Goal: Task Accomplishment & Management: Manage account settings

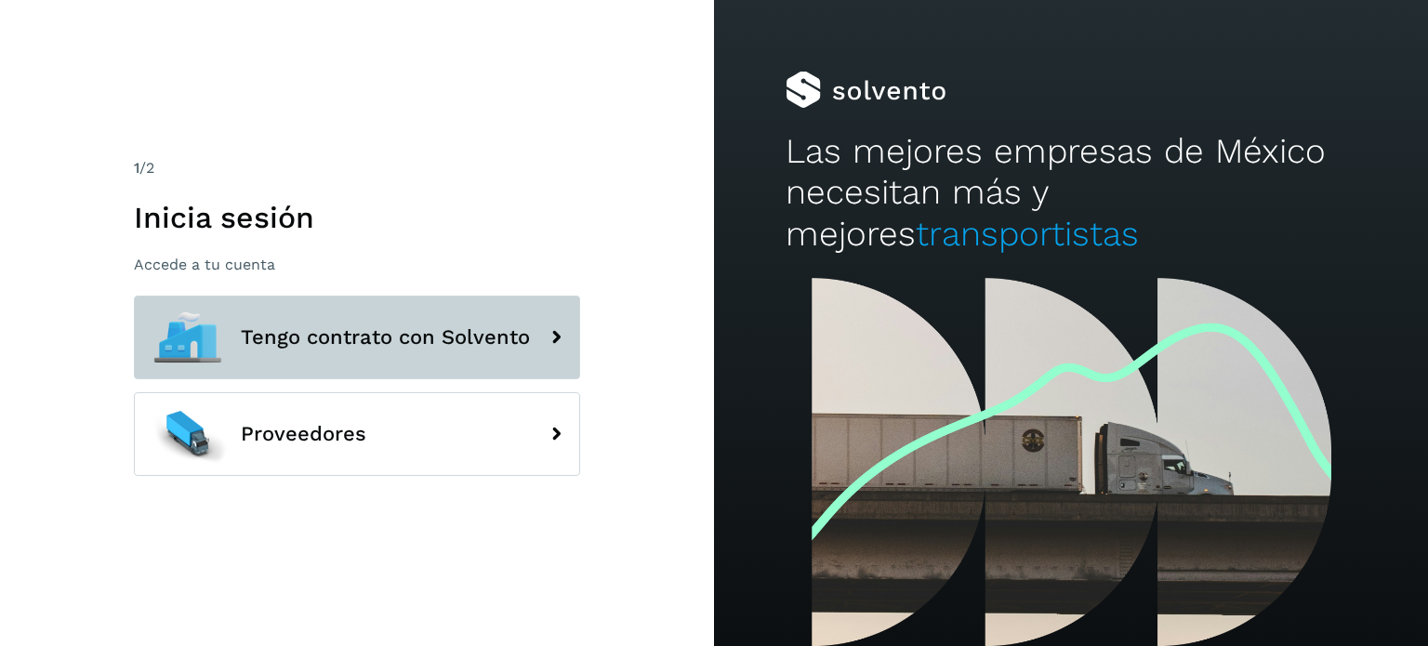
click at [383, 342] on span "Tengo contrato con Solvento" at bounding box center [385, 337] width 289 height 22
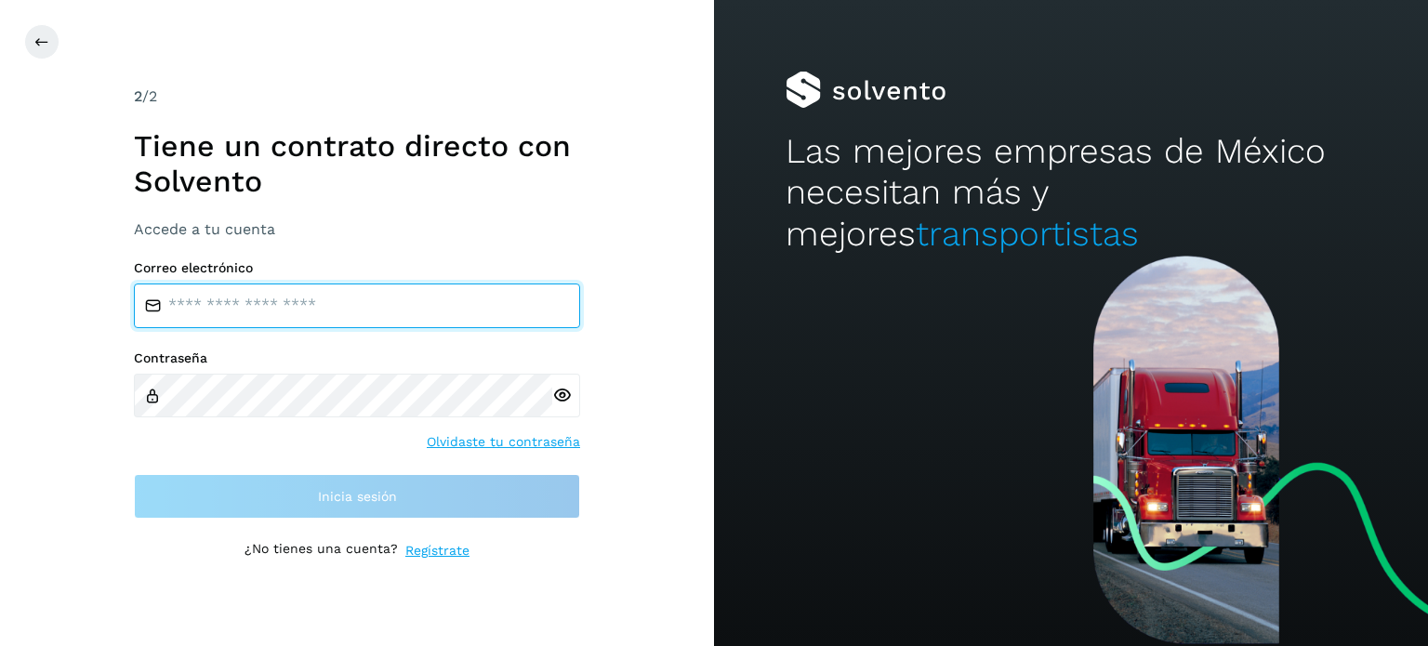
click at [341, 317] on input "email" at bounding box center [357, 306] width 446 height 45
type input "**********"
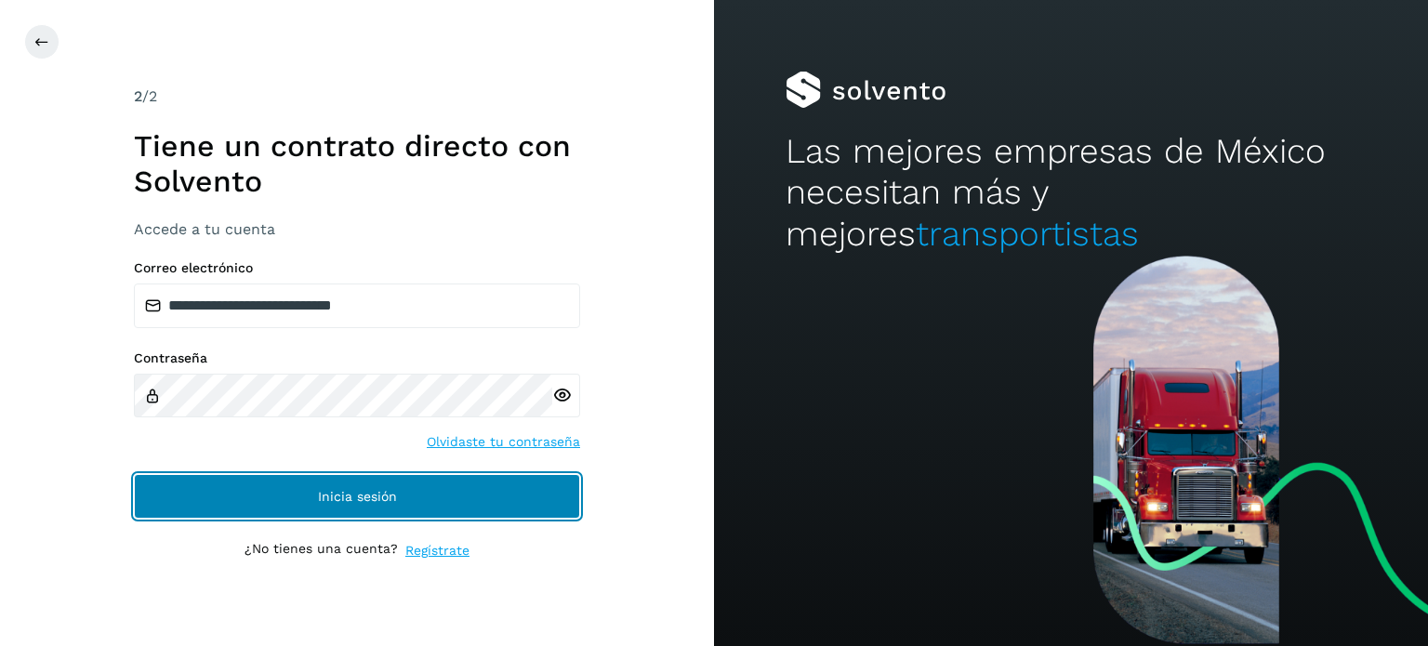
click at [368, 491] on span "Inicia sesión" at bounding box center [357, 496] width 79 height 13
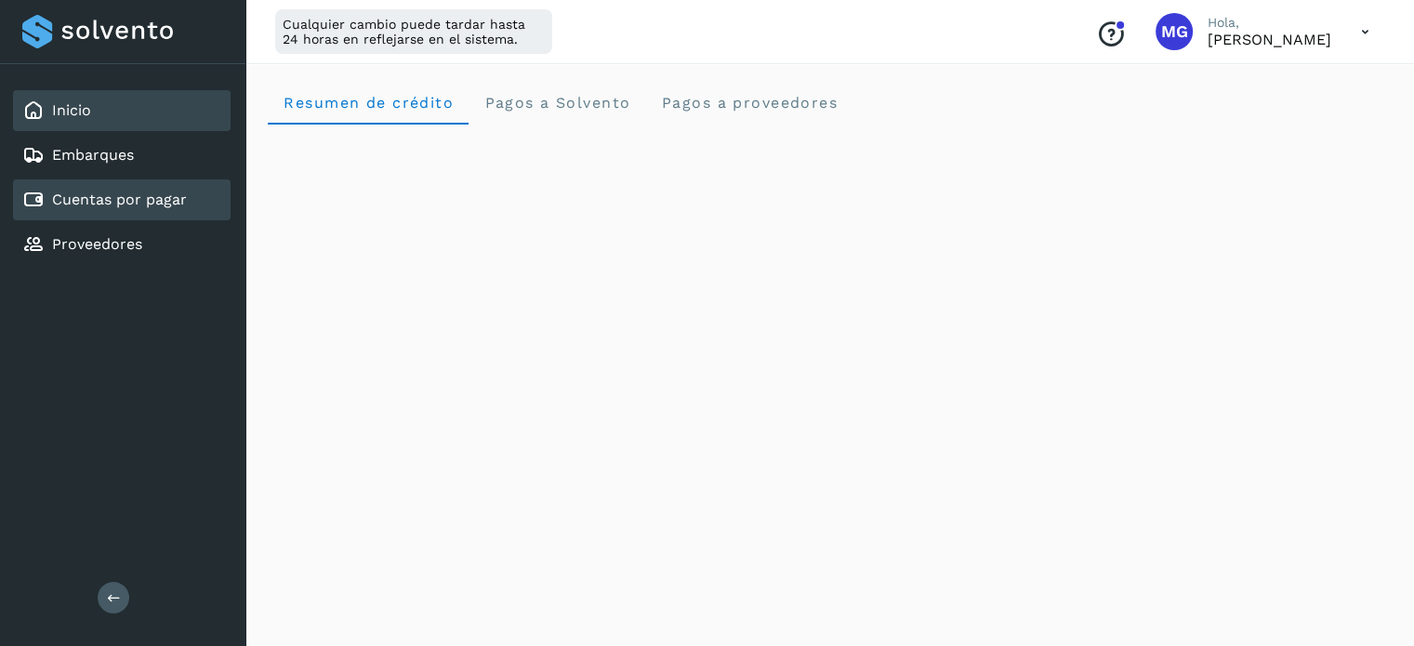
click at [119, 191] on link "Cuentas por pagar" at bounding box center [119, 200] width 135 height 18
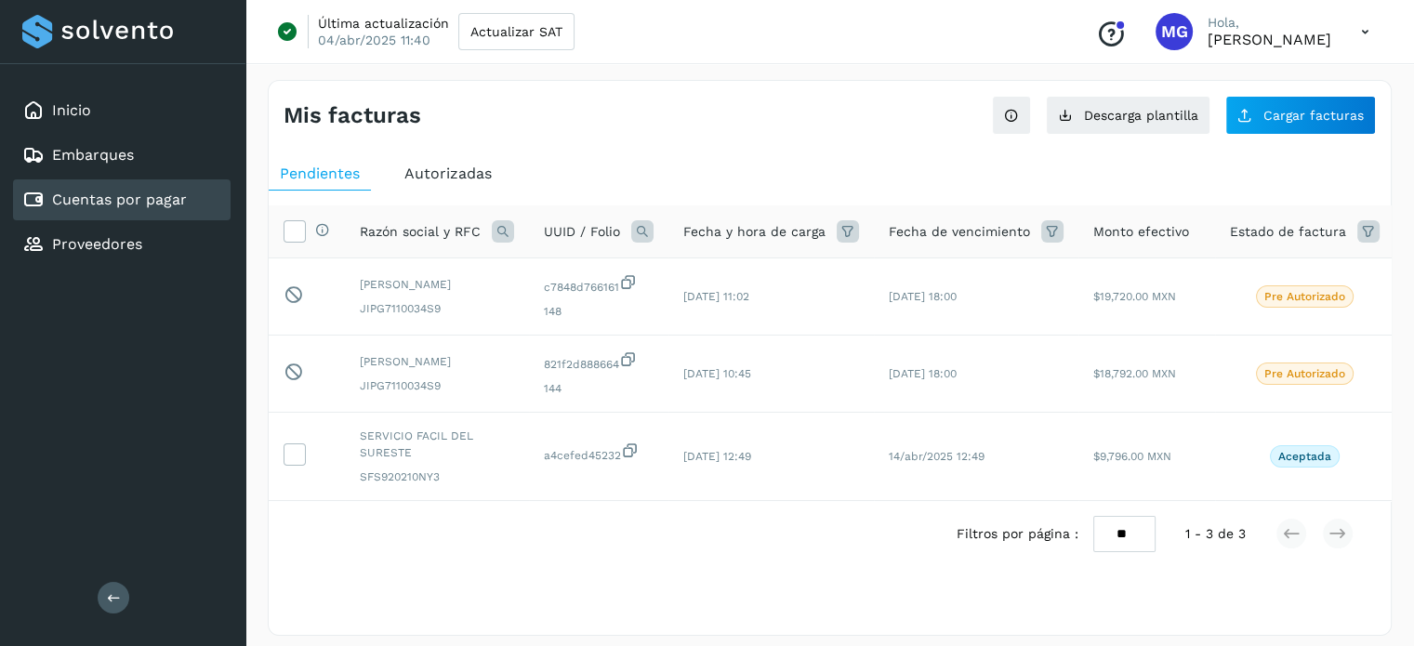
click at [447, 157] on div "Autorizadas" at bounding box center [448, 173] width 110 height 33
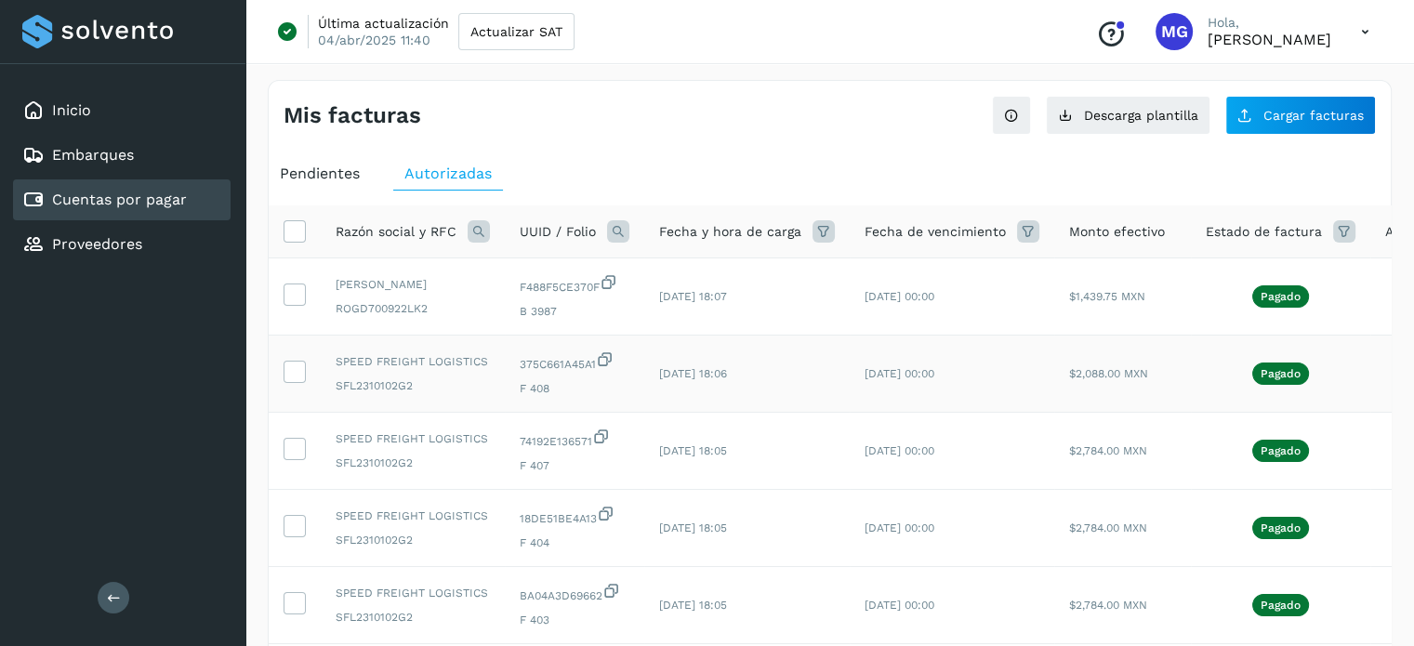
scroll to position [621, 0]
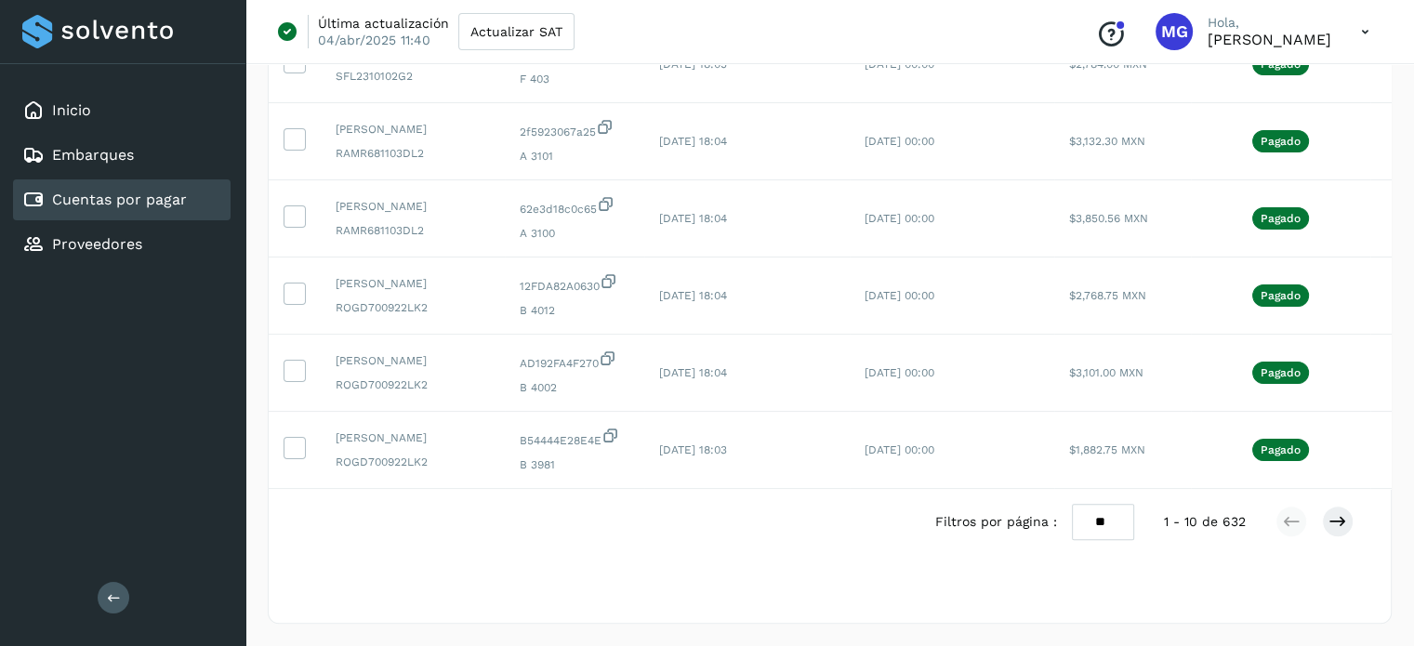
click at [1116, 529] on select "** ** **" at bounding box center [1103, 522] width 62 height 36
select select "**"
click at [1072, 504] on select "** ** **" at bounding box center [1103, 522] width 62 height 36
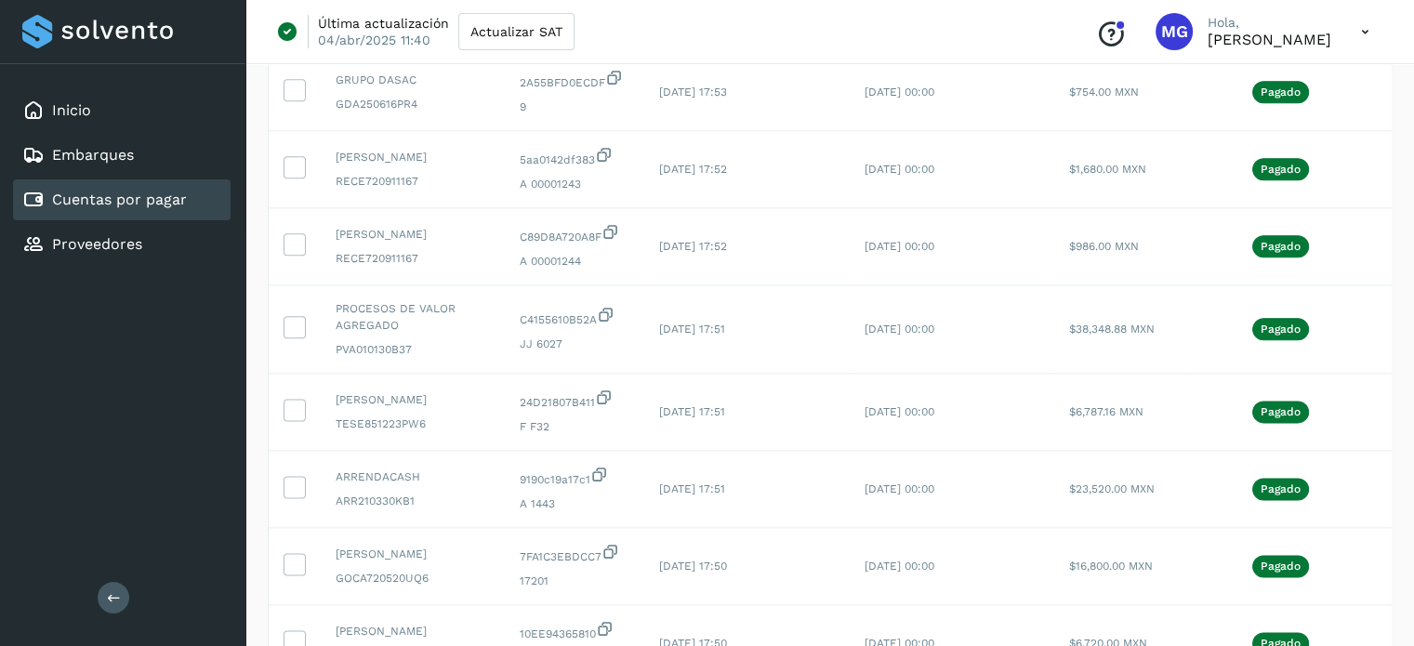
scroll to position [2501, 0]
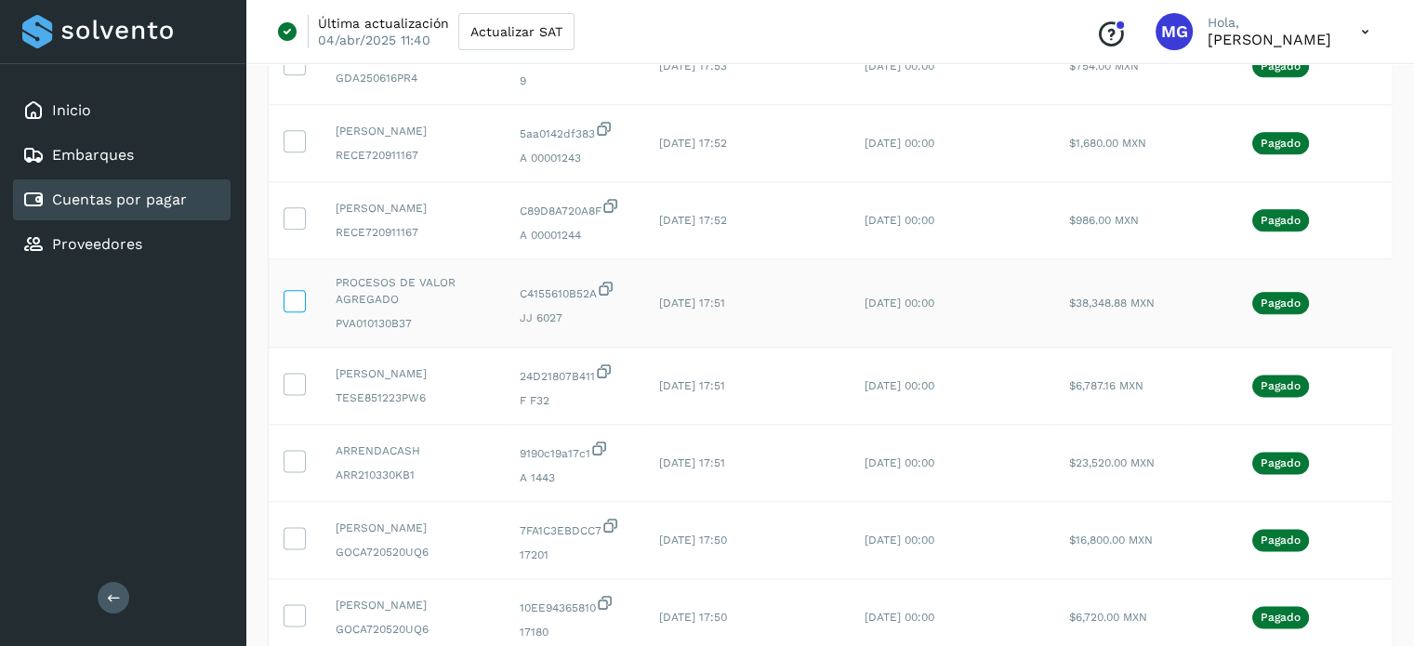
click at [290, 310] on icon at bounding box center [294, 300] width 20 height 20
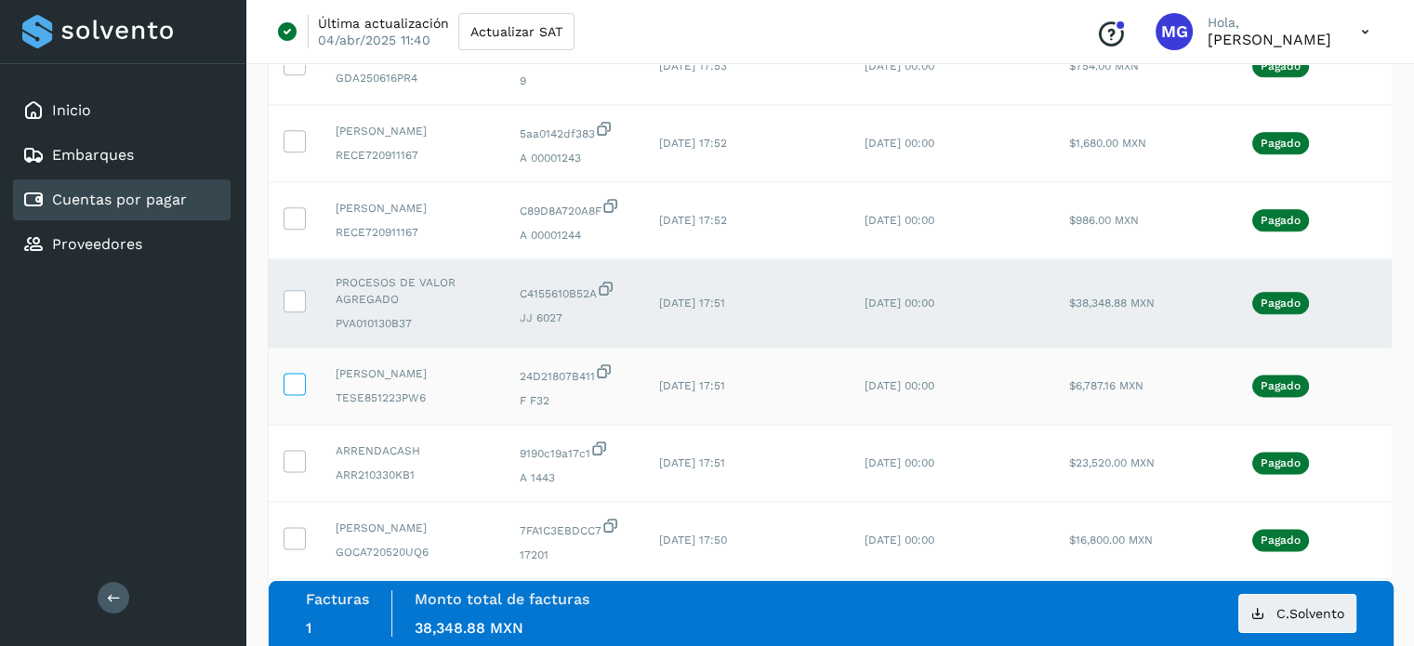
click at [296, 392] on icon at bounding box center [294, 383] width 20 height 20
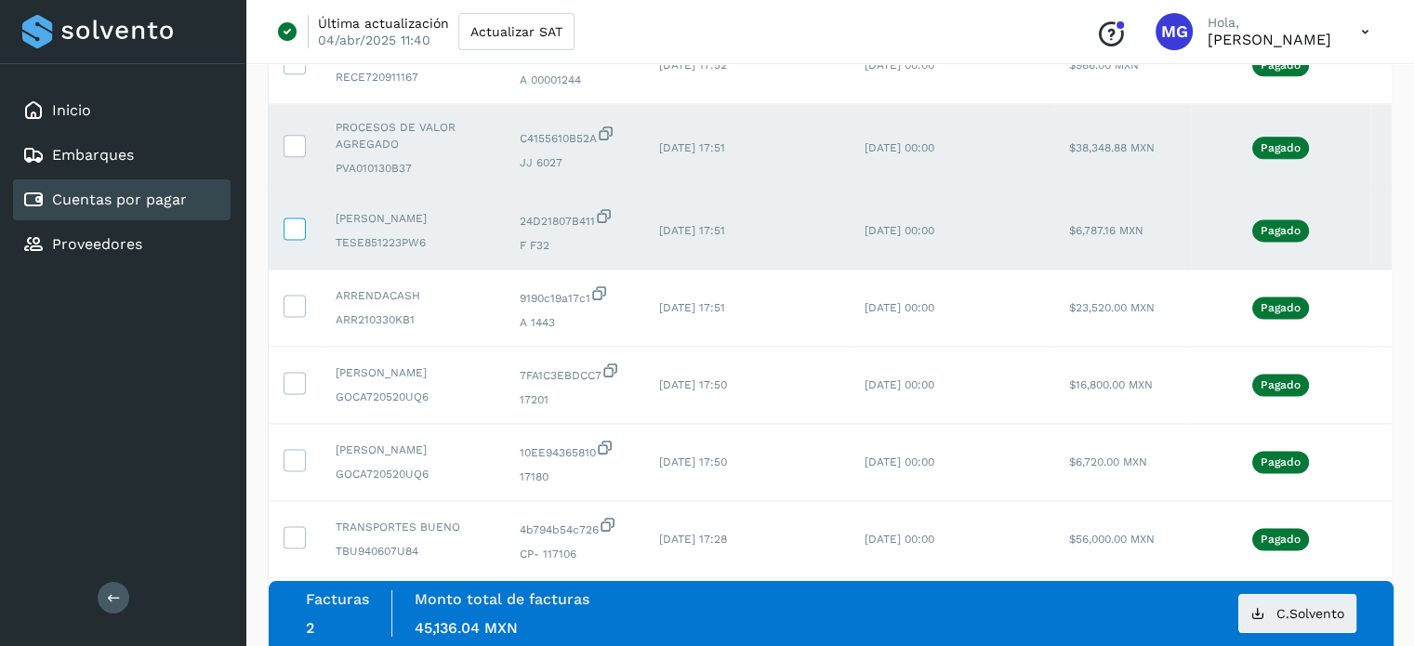
scroll to position [2672, 0]
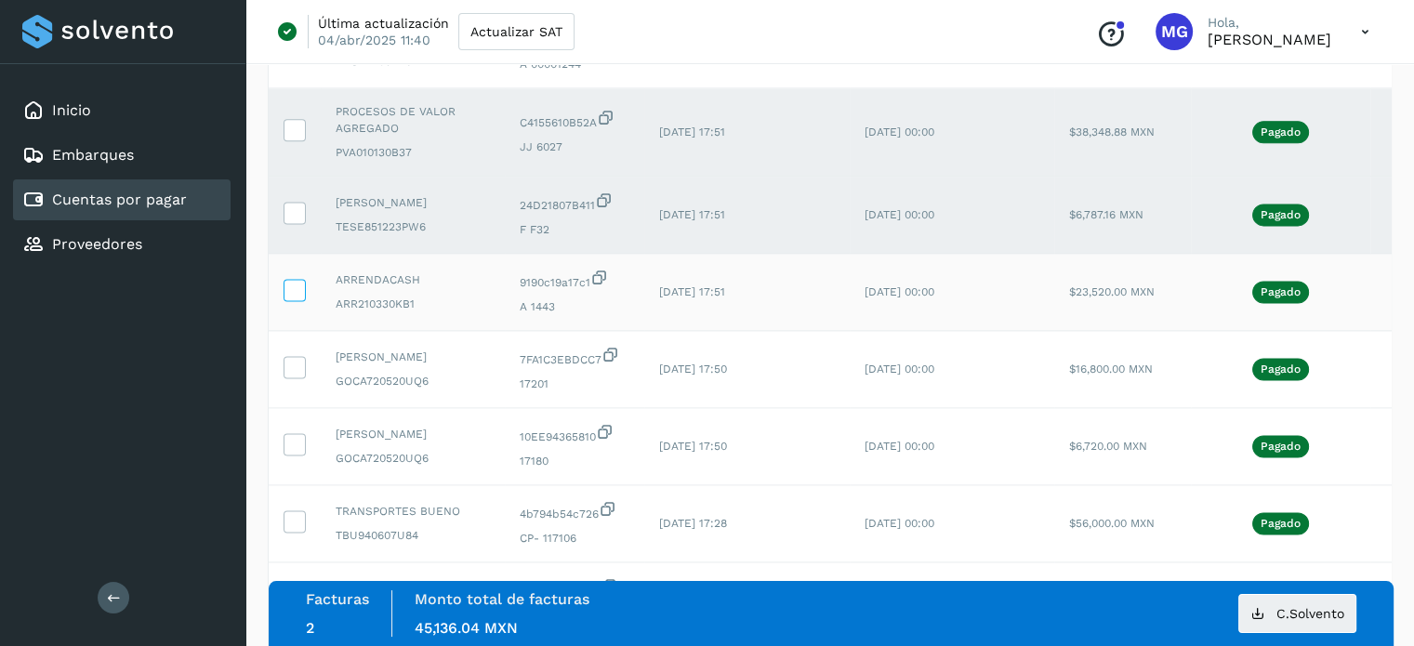
click at [294, 298] on icon at bounding box center [294, 289] width 20 height 20
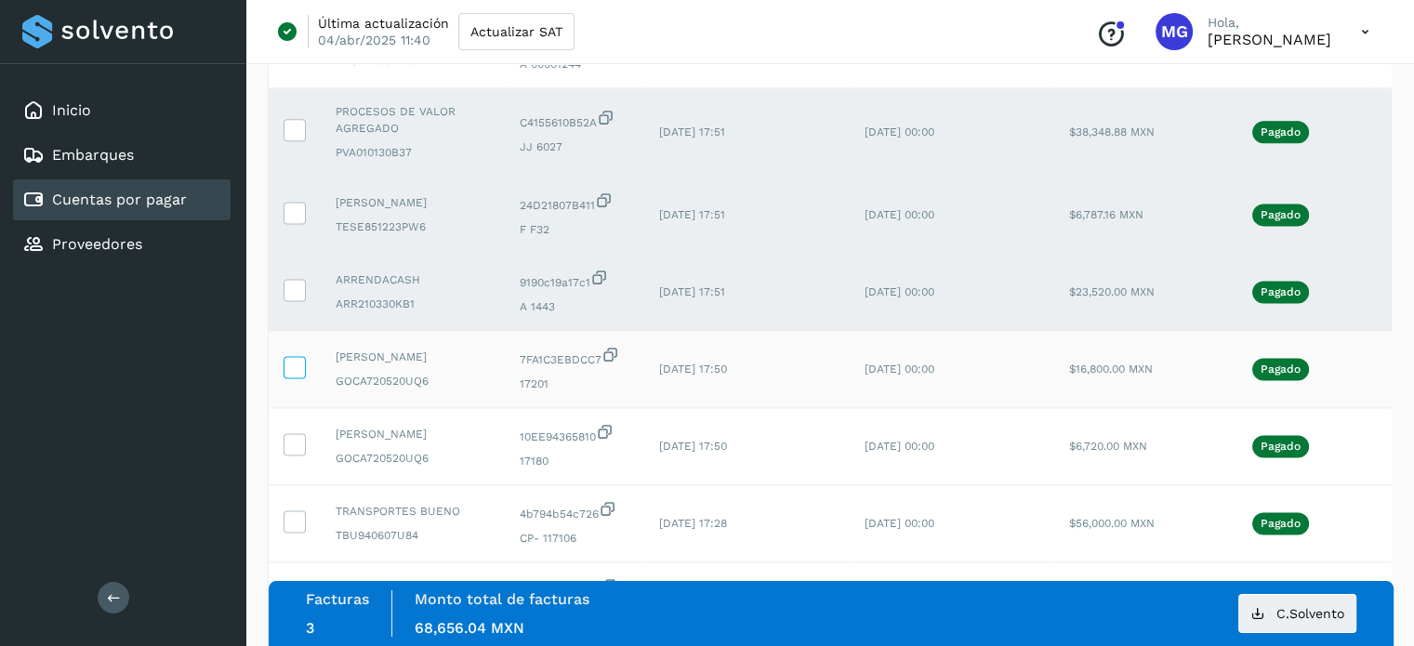
click at [294, 376] on icon at bounding box center [294, 366] width 20 height 20
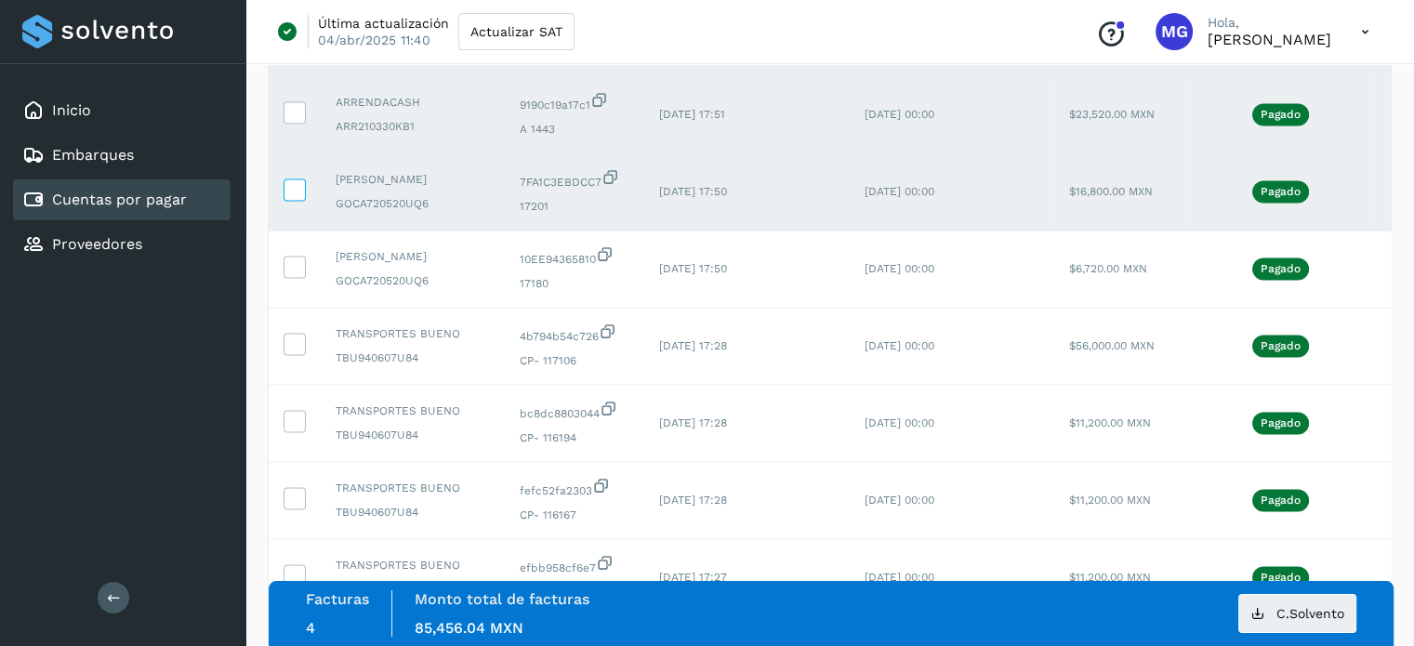
scroll to position [2863, 0]
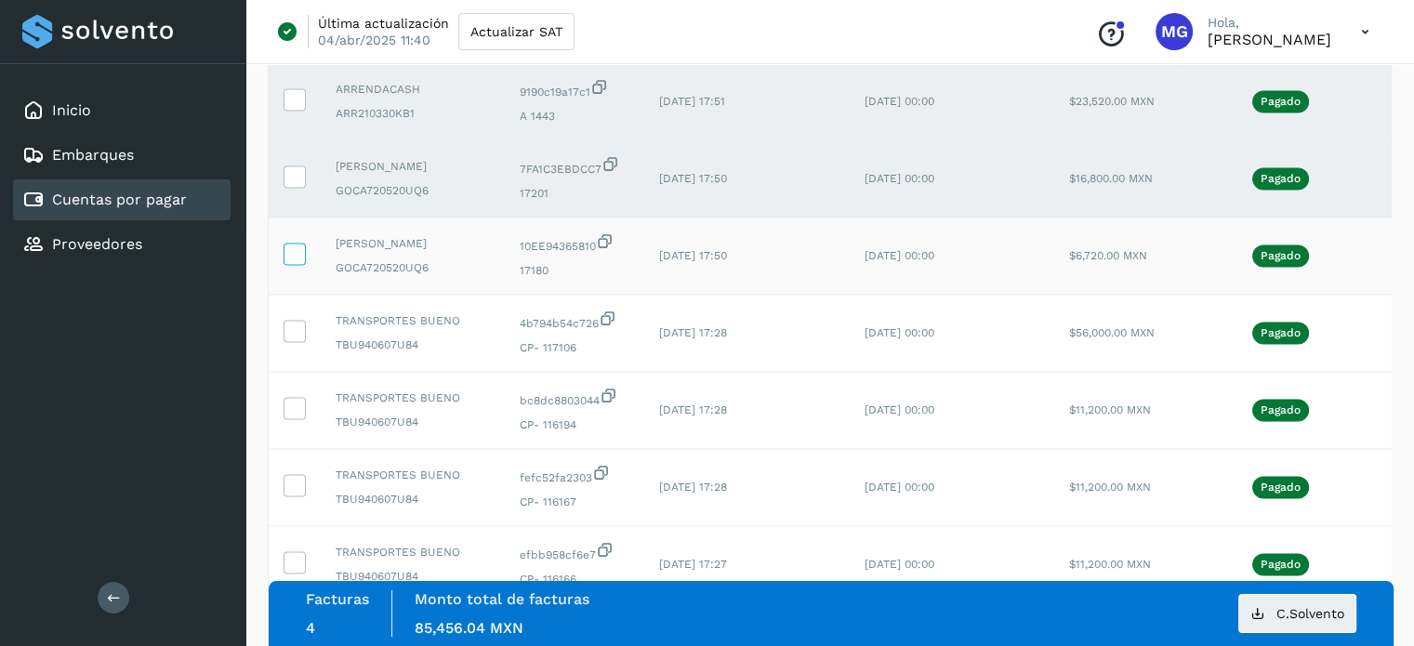
click at [298, 262] on icon at bounding box center [294, 253] width 20 height 20
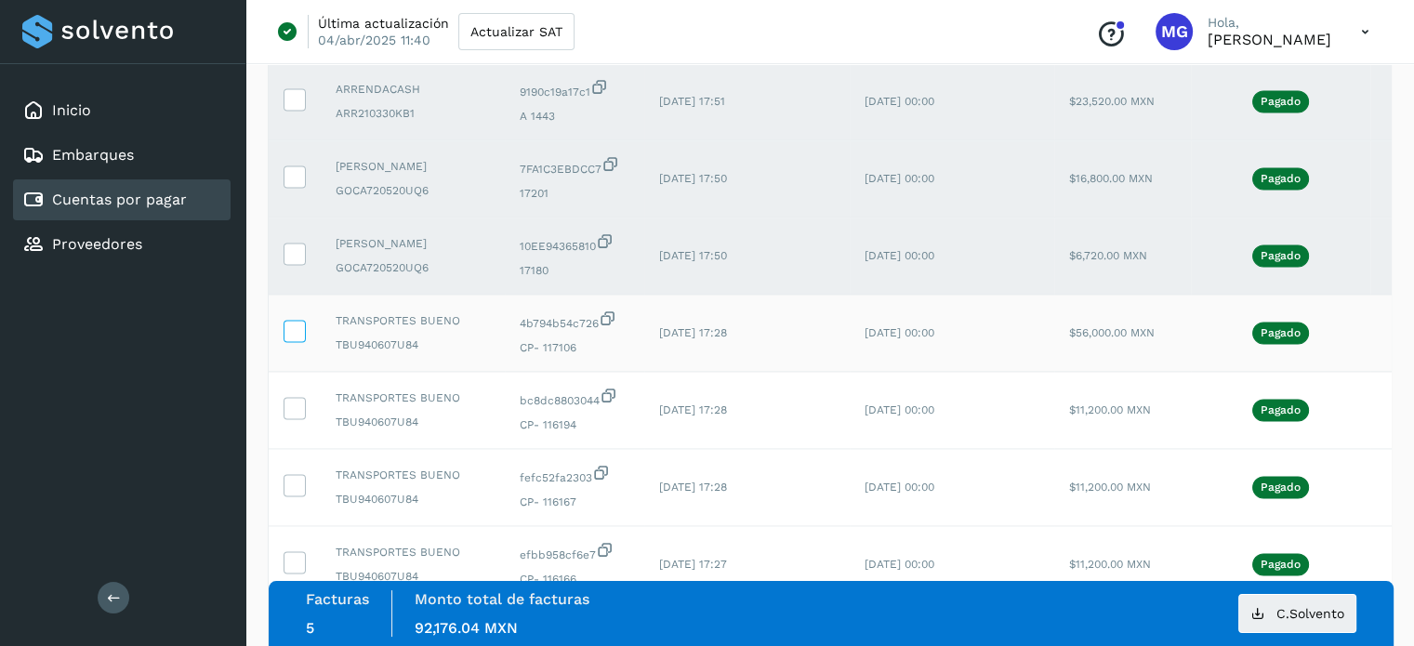
click at [301, 339] on icon at bounding box center [294, 330] width 20 height 20
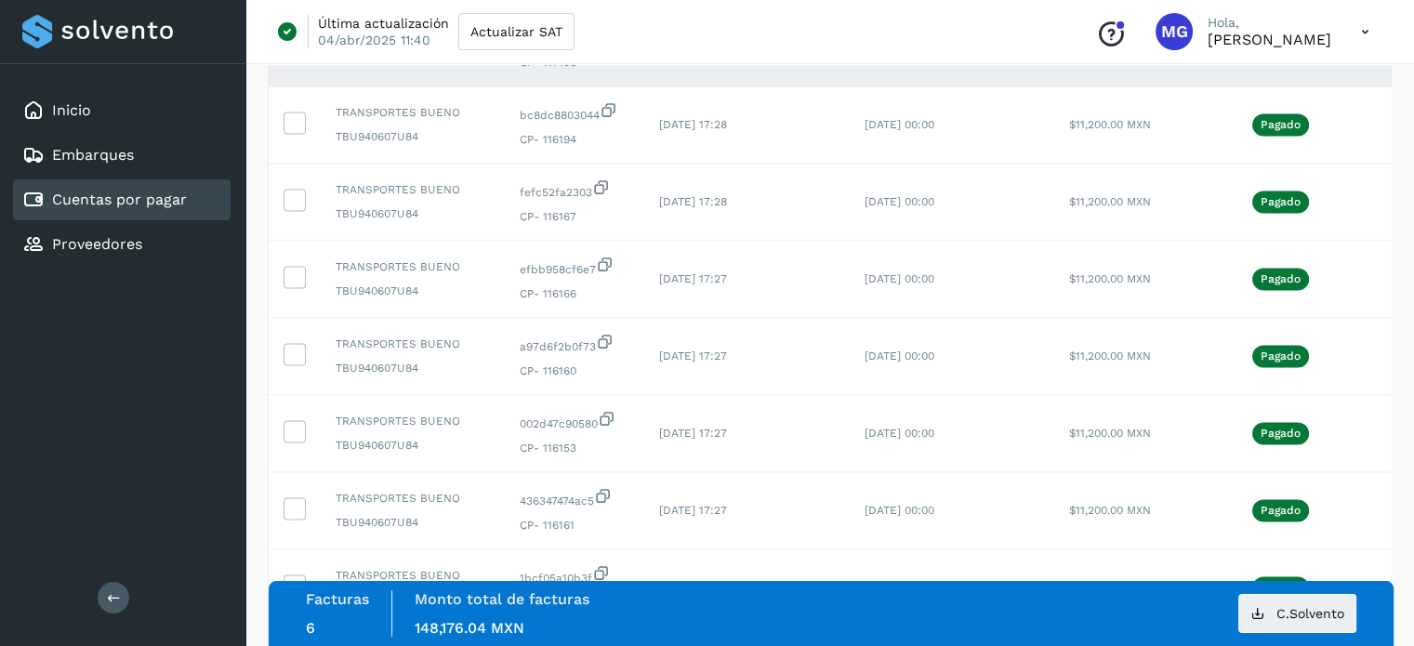
scroll to position [3149, 0]
click at [297, 130] on icon at bounding box center [294, 121] width 20 height 20
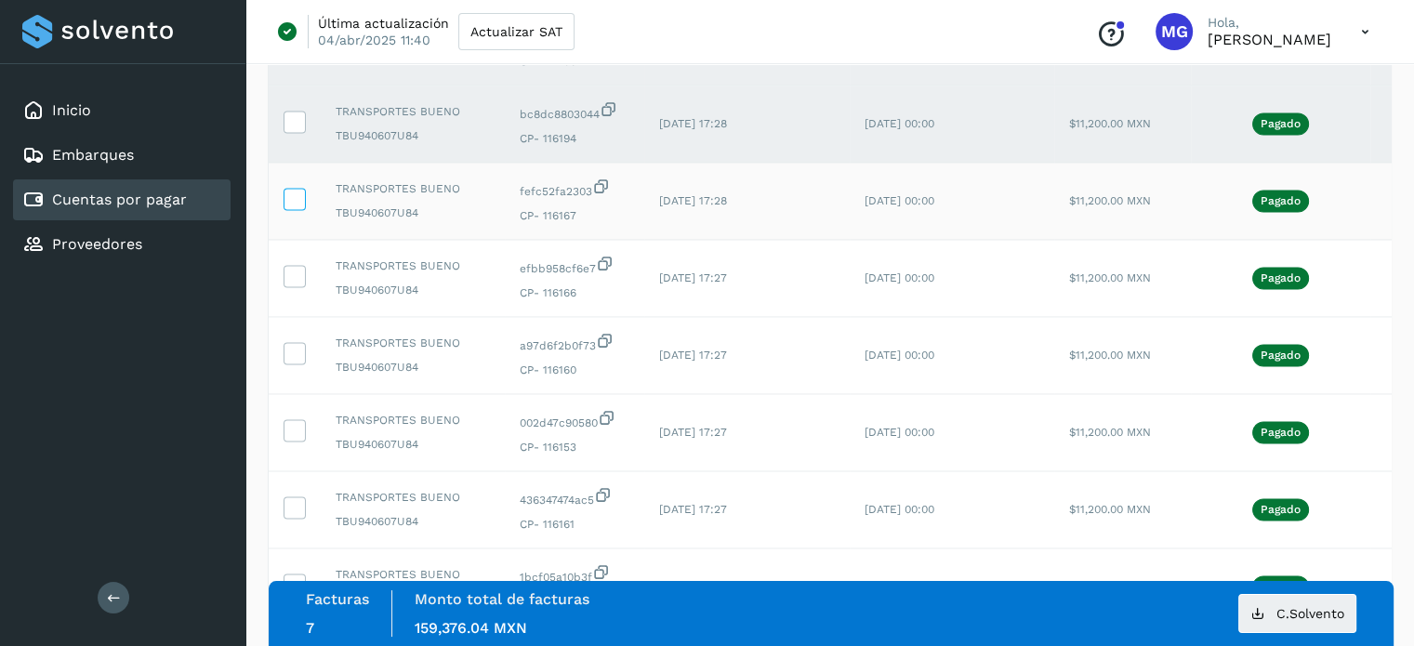
click at [295, 207] on icon at bounding box center [294, 198] width 20 height 20
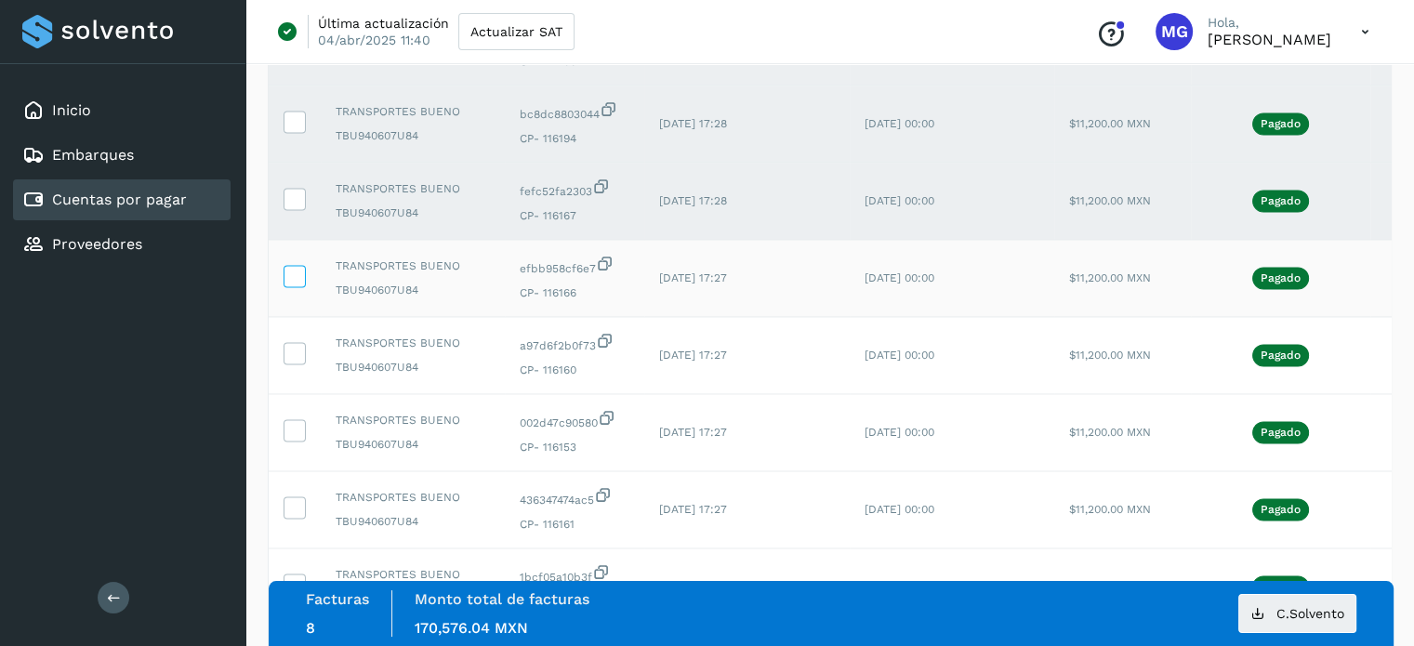
click at [297, 284] on icon at bounding box center [294, 275] width 20 height 20
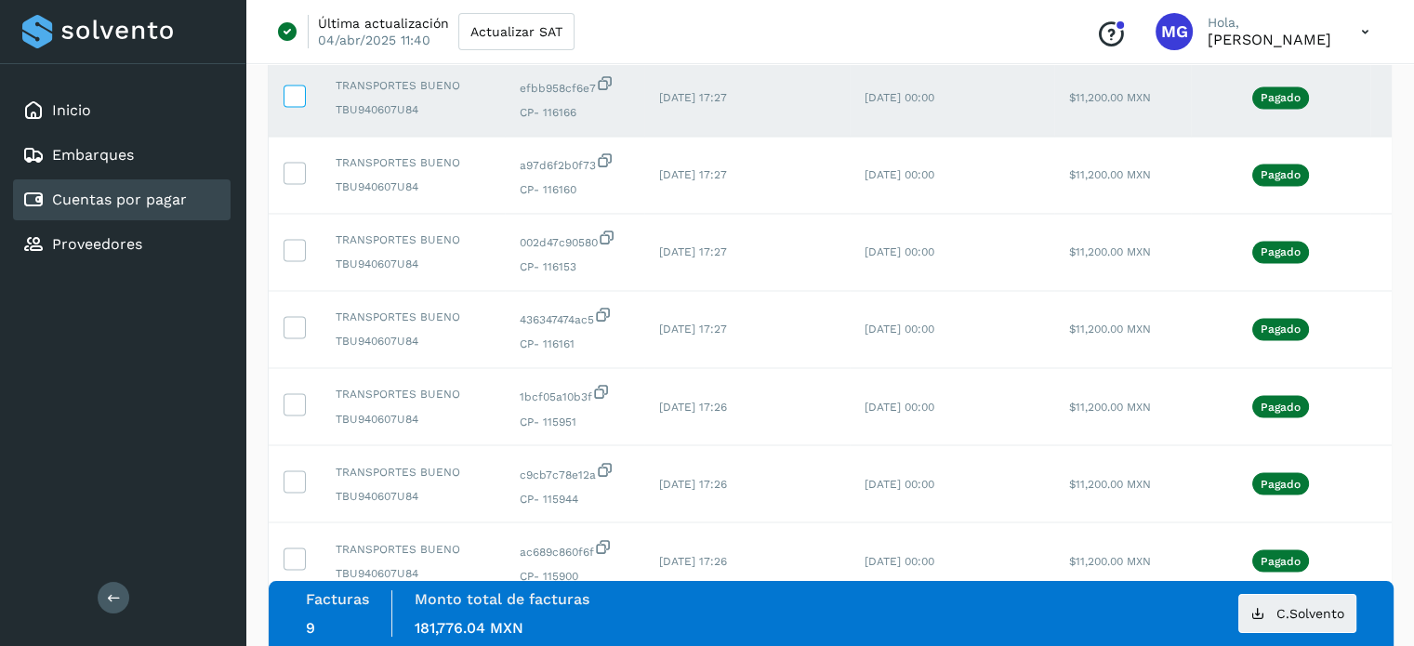
scroll to position [3331, 0]
click at [296, 180] on icon at bounding box center [294, 171] width 20 height 20
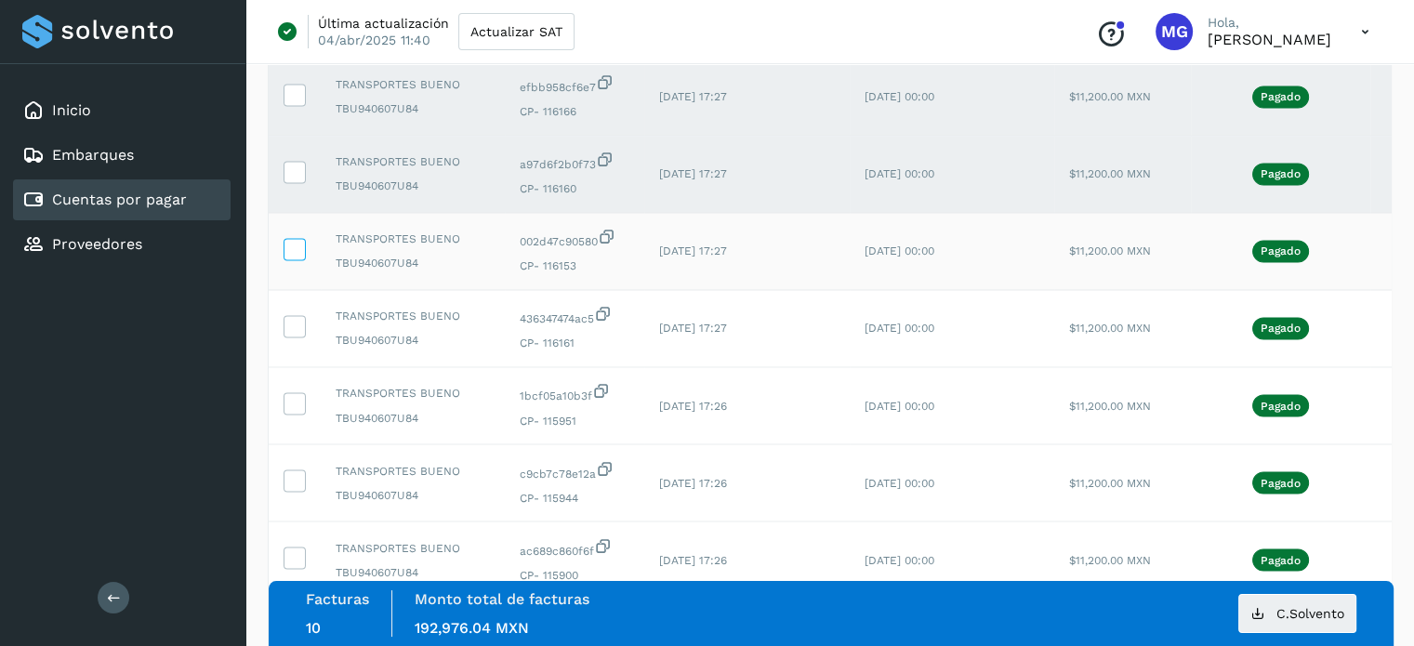
click at [297, 257] on icon at bounding box center [294, 248] width 20 height 20
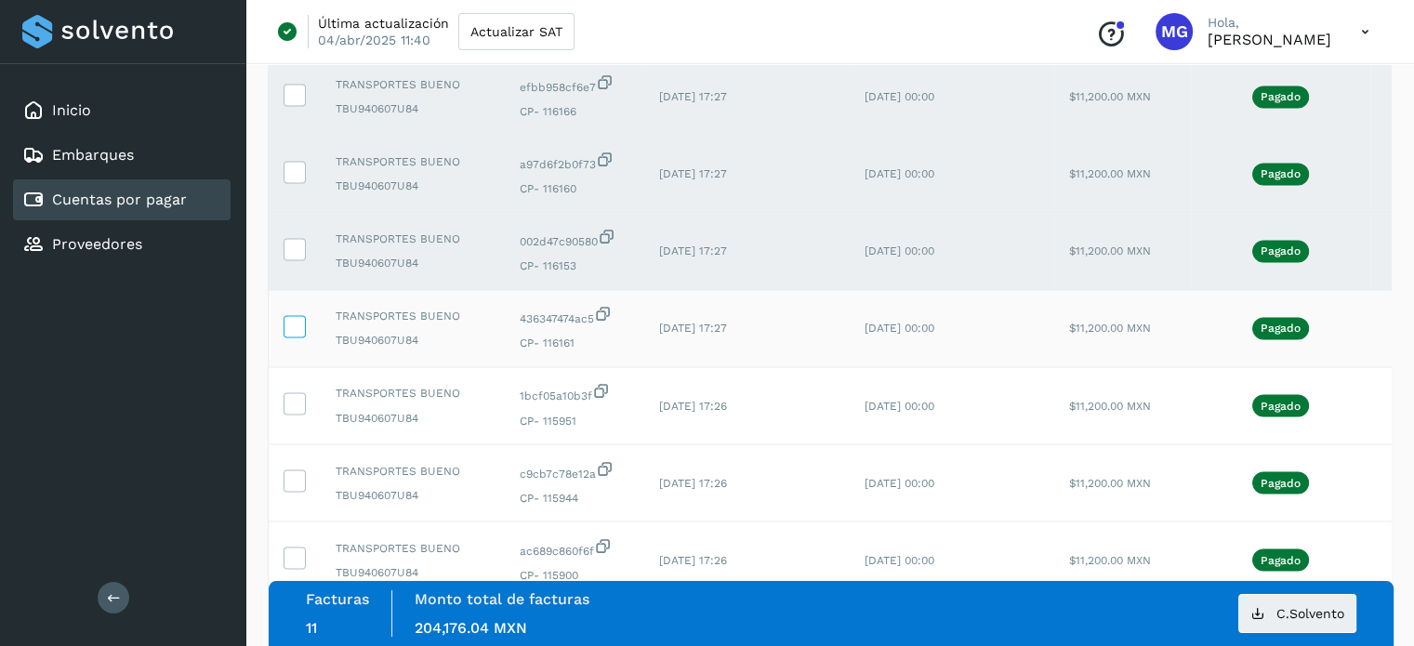
click at [301, 335] on icon at bounding box center [294, 325] width 20 height 20
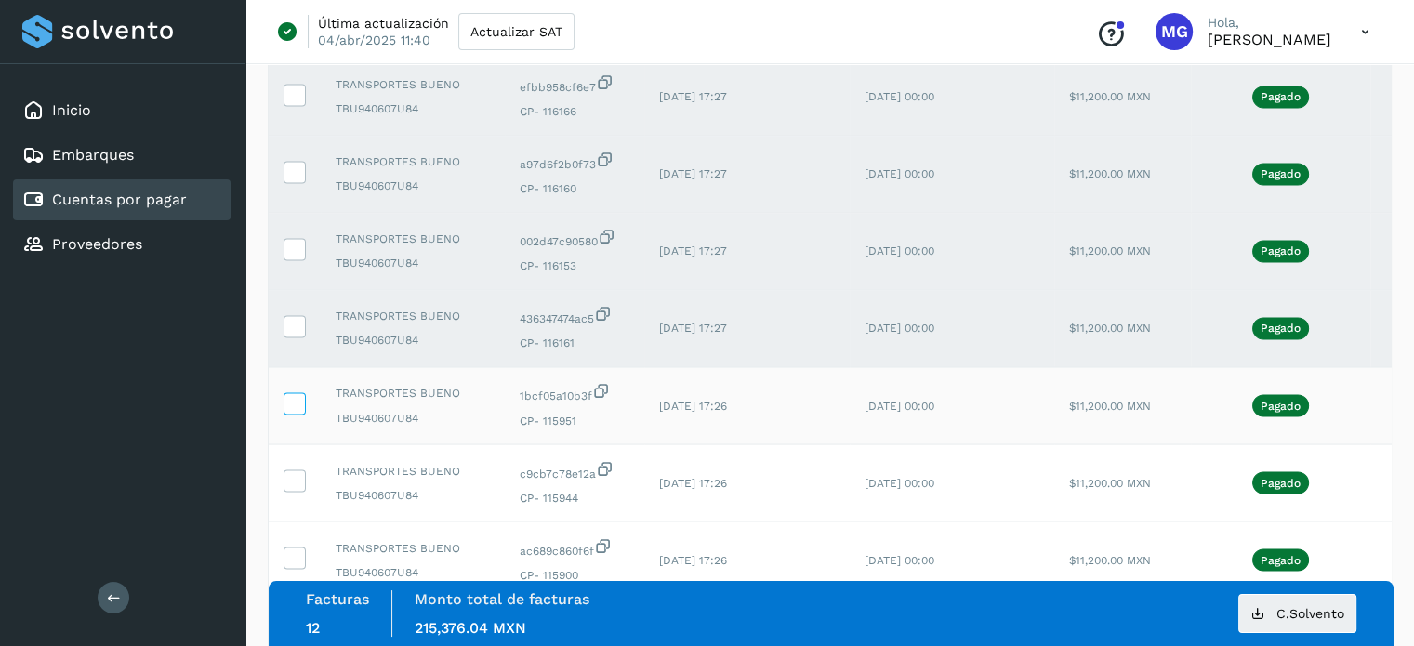
click at [297, 412] on icon at bounding box center [294, 402] width 20 height 20
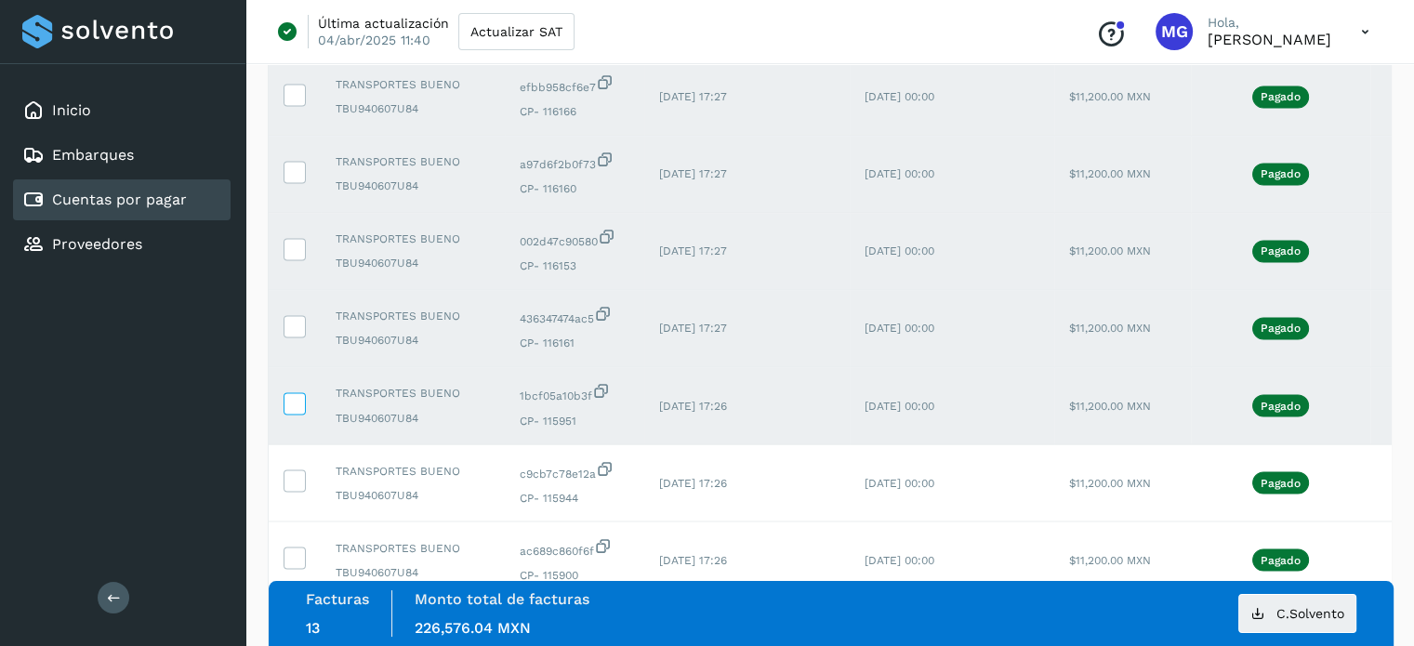
scroll to position [3491, 0]
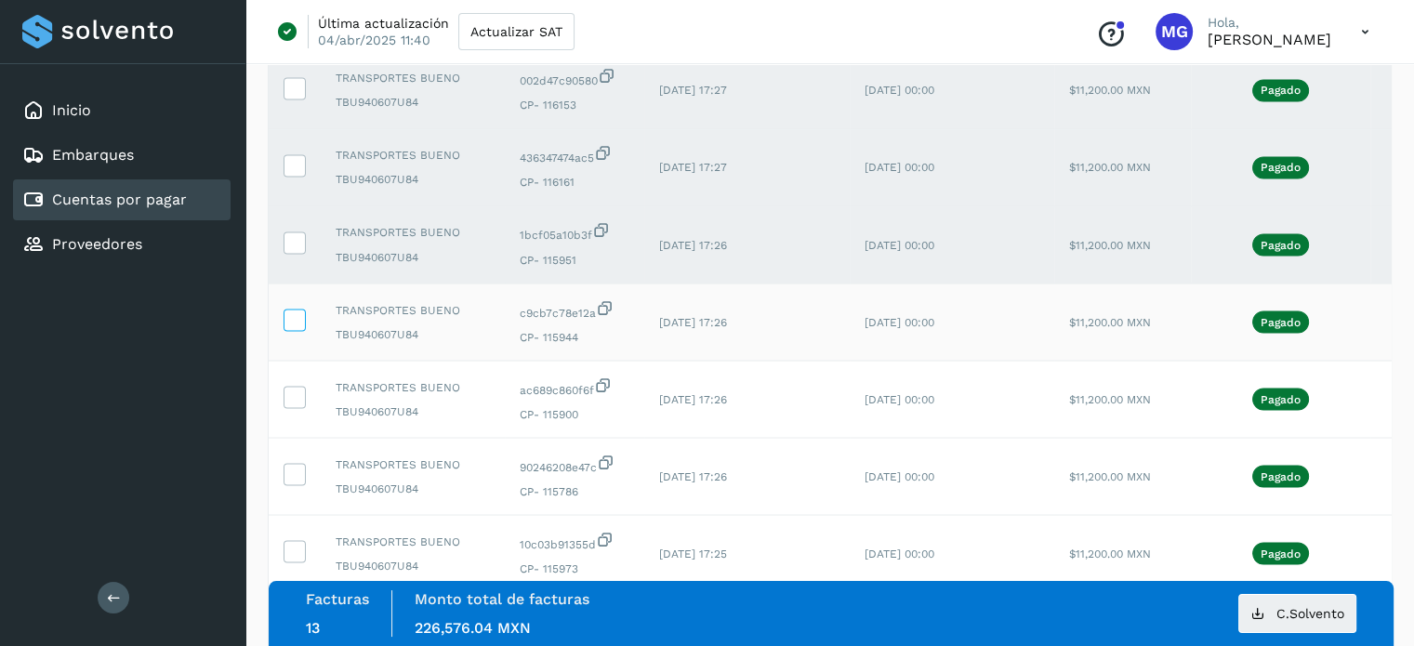
click at [291, 328] on icon at bounding box center [294, 319] width 20 height 20
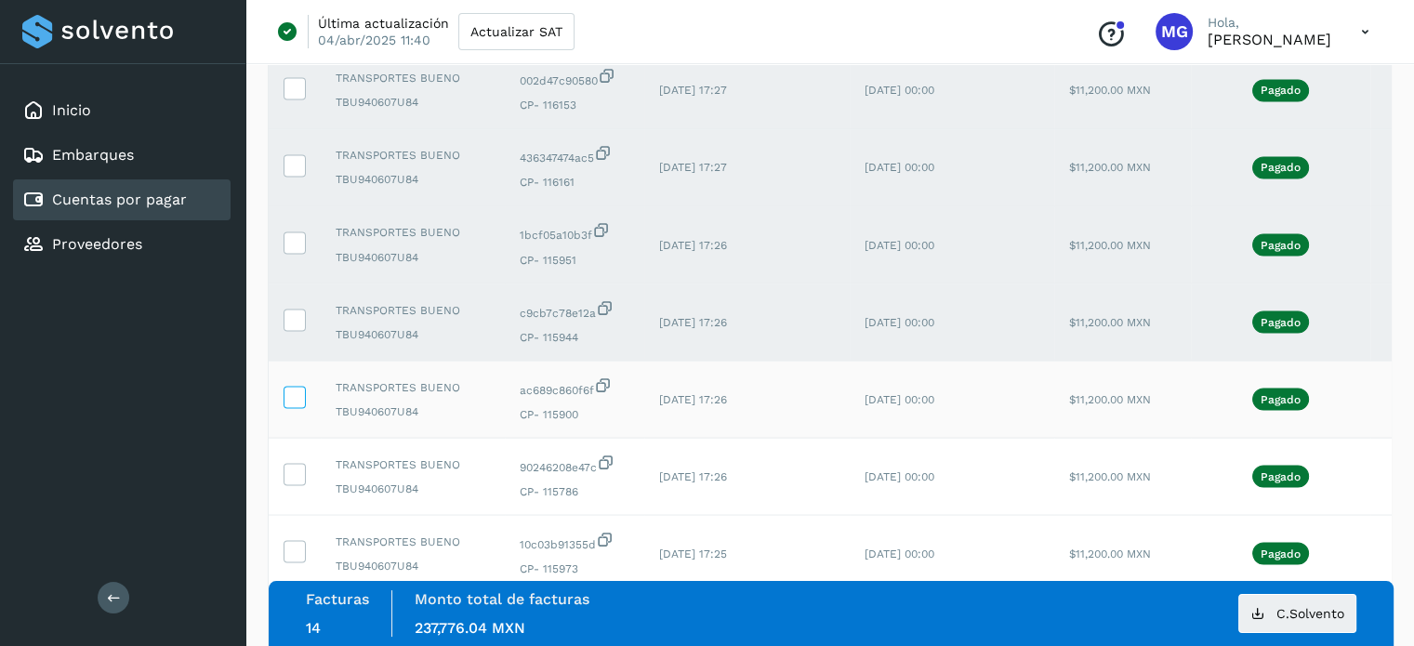
click at [299, 405] on icon at bounding box center [294, 396] width 20 height 20
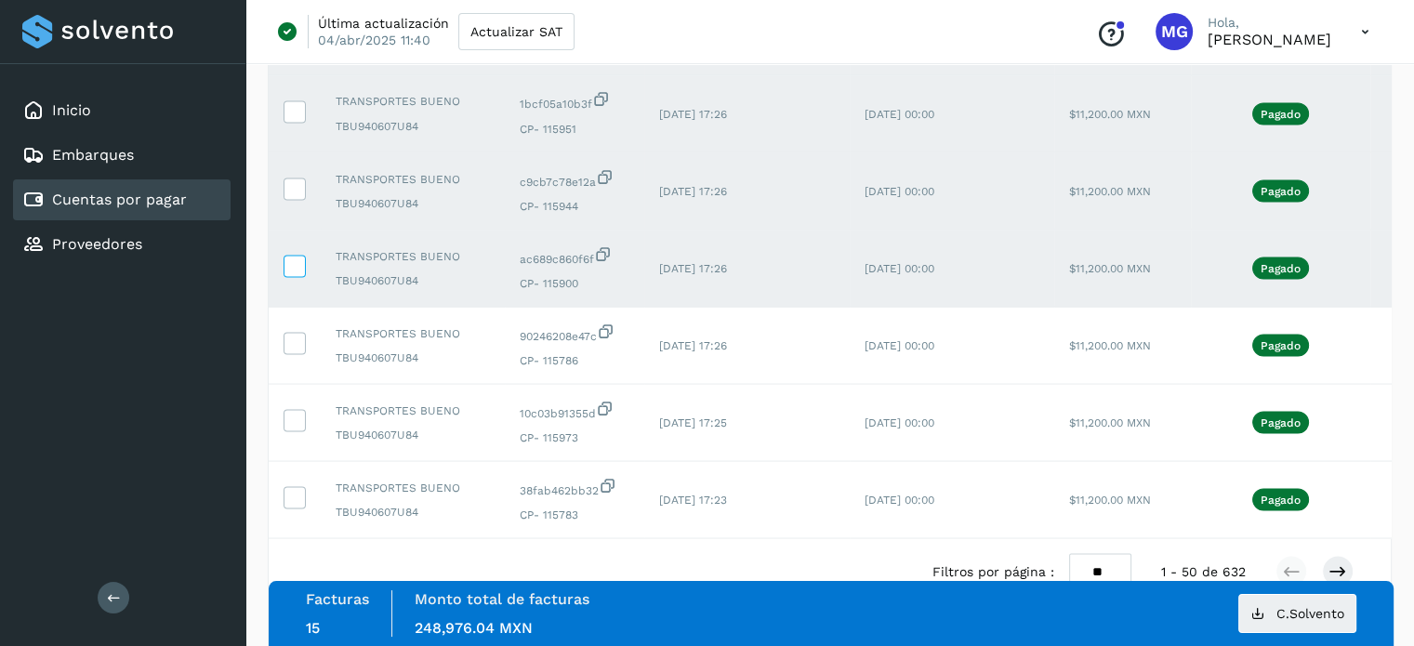
scroll to position [3633, 0]
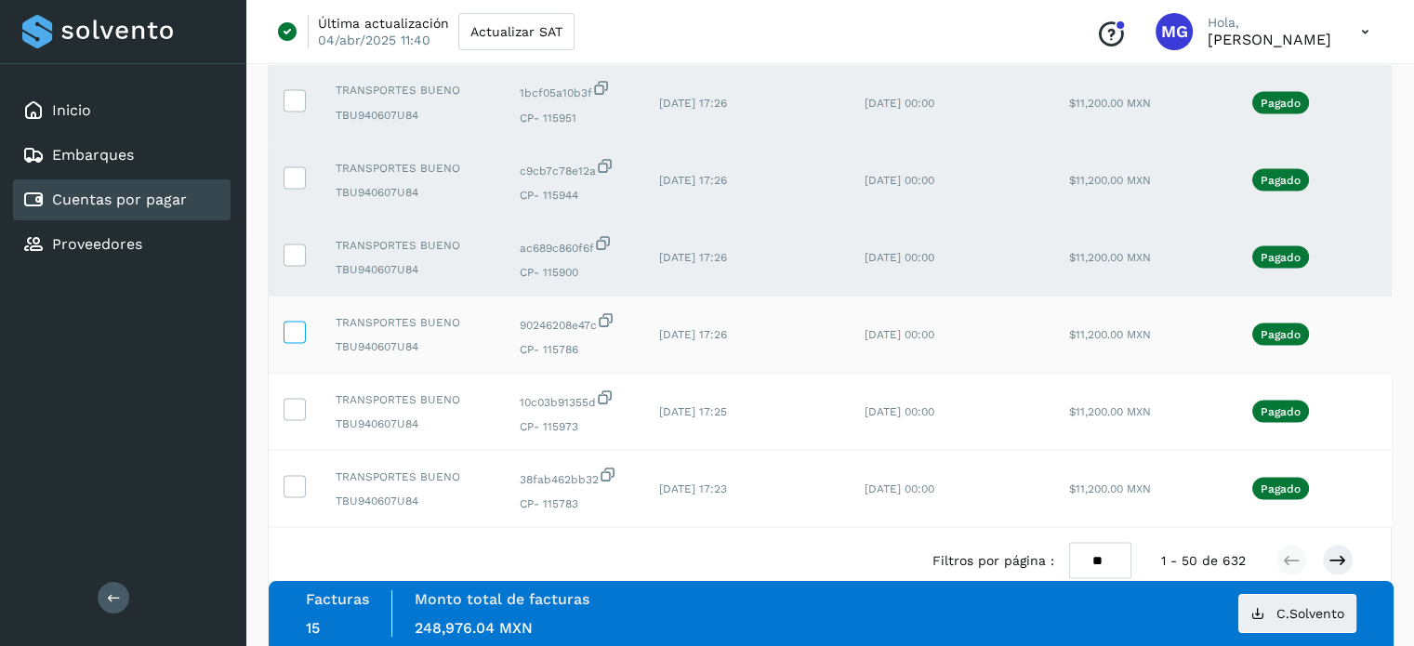
click at [297, 341] on icon at bounding box center [294, 332] width 20 height 20
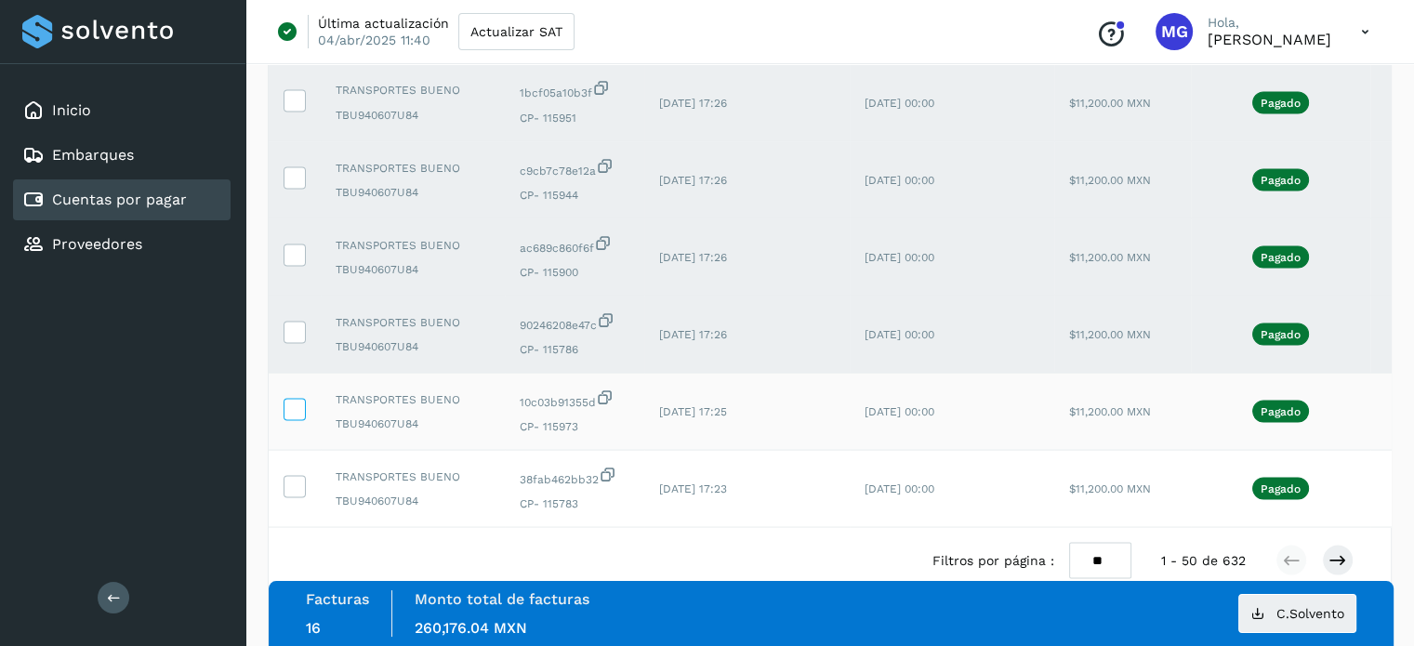
click at [300, 418] on icon at bounding box center [294, 409] width 20 height 20
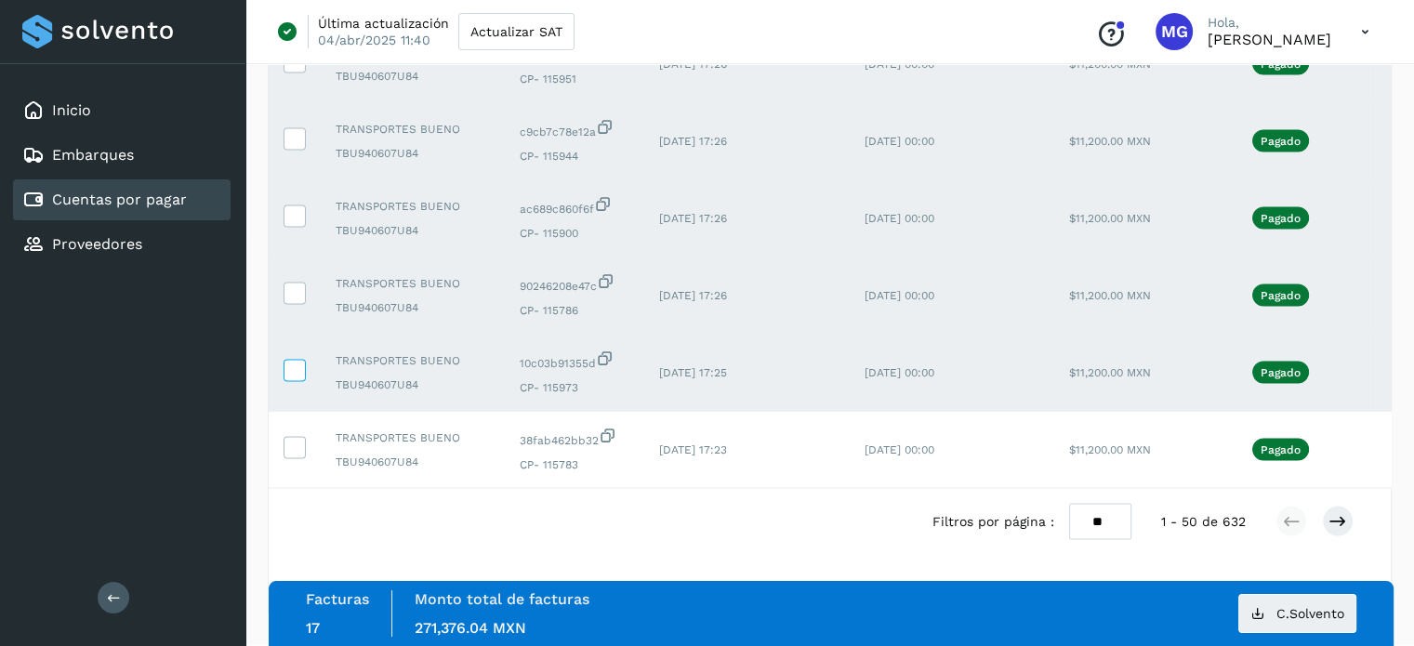
scroll to position [3720, 0]
click at [294, 438] on icon at bounding box center [294, 447] width 20 height 20
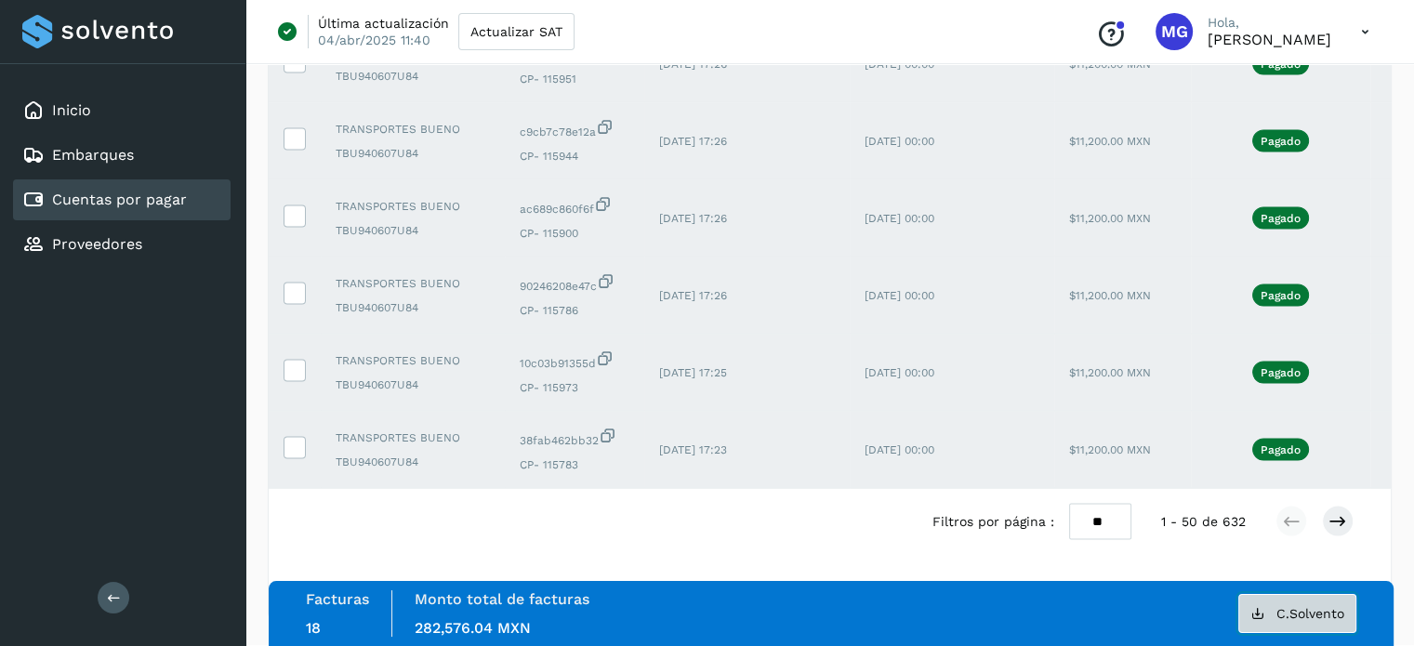
click at [1271, 609] on button "C.Solvento" at bounding box center [1297, 613] width 118 height 39
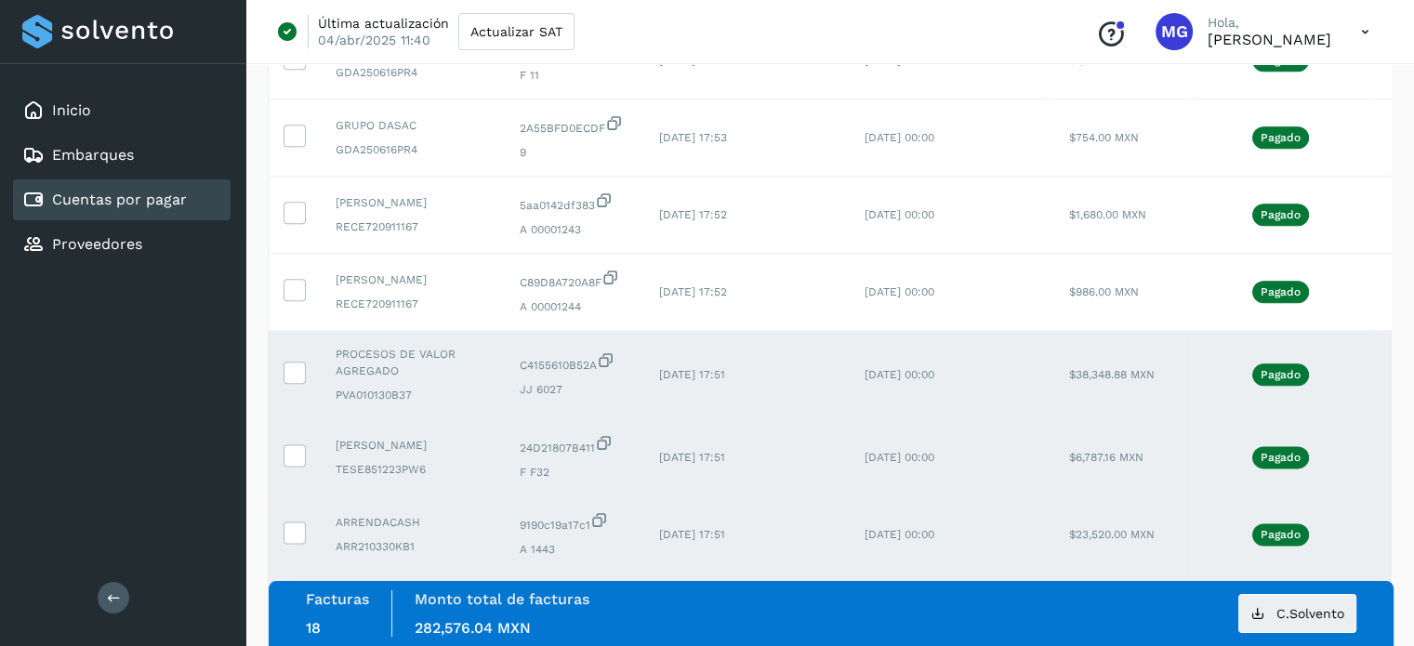
scroll to position [2662, 0]
